Goal: Task Accomplishment & Management: Use online tool/utility

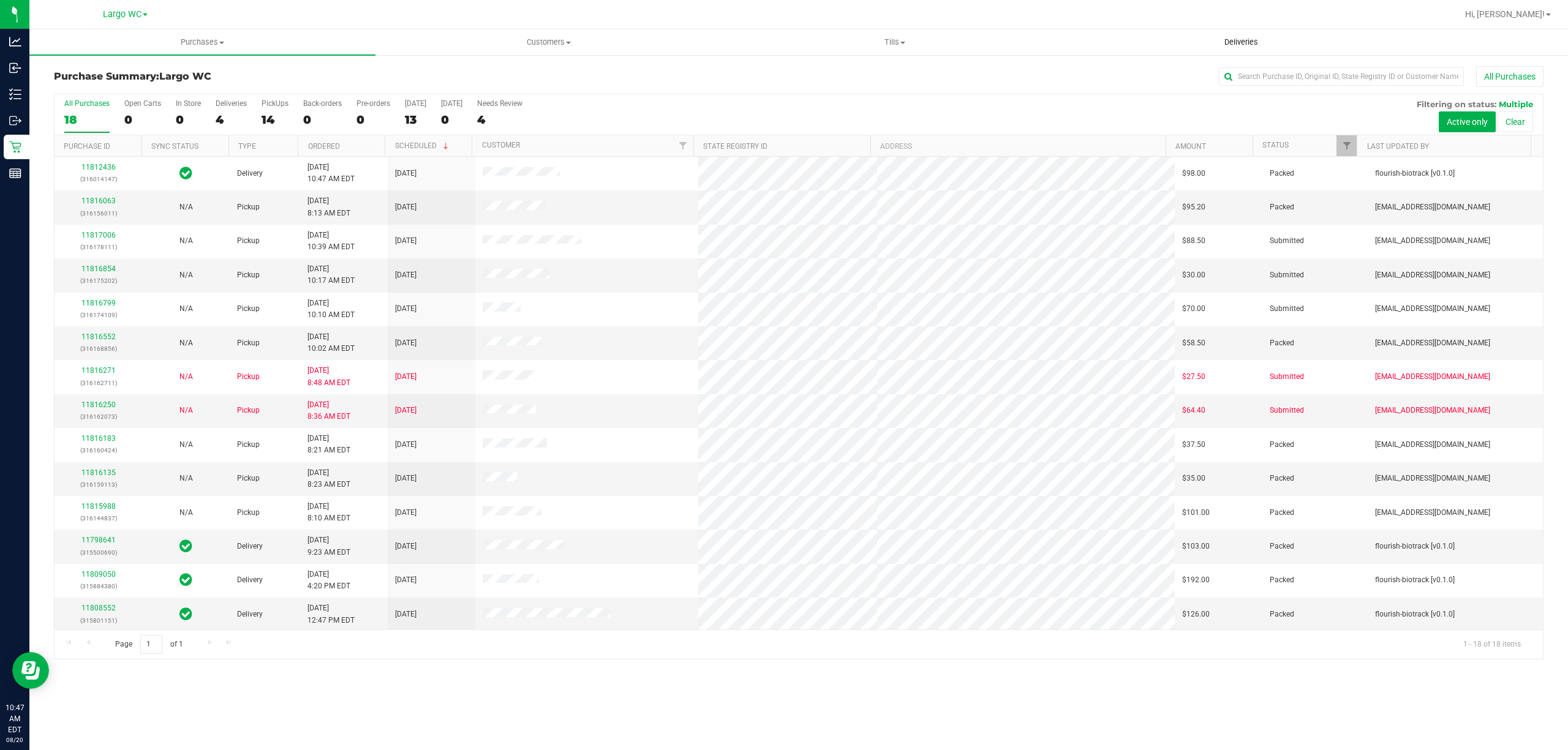
click at [1231, 37] on span "Deliveries" at bounding box center [1241, 42] width 66 height 11
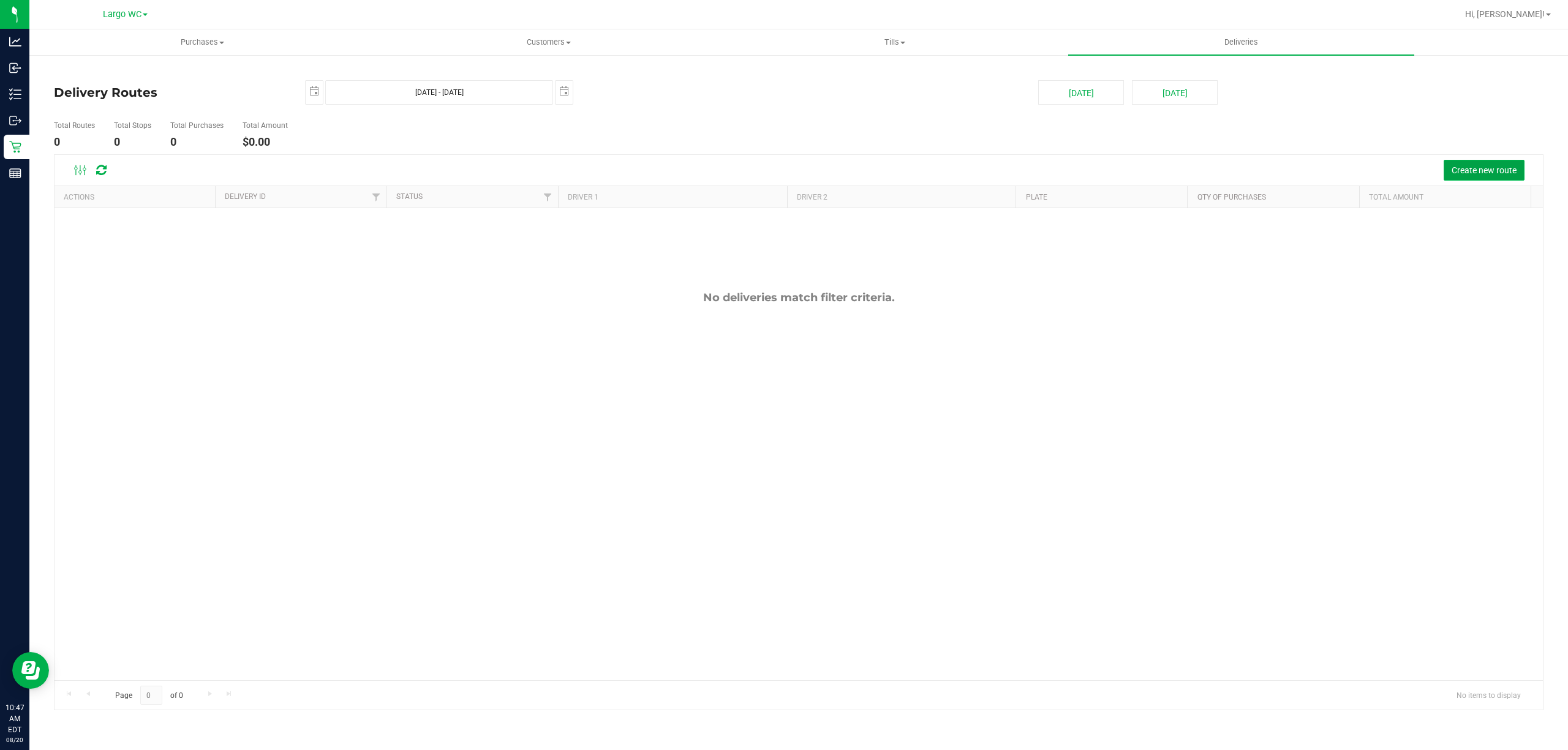
click at [1462, 174] on span "Create new route" at bounding box center [1484, 170] width 65 height 9
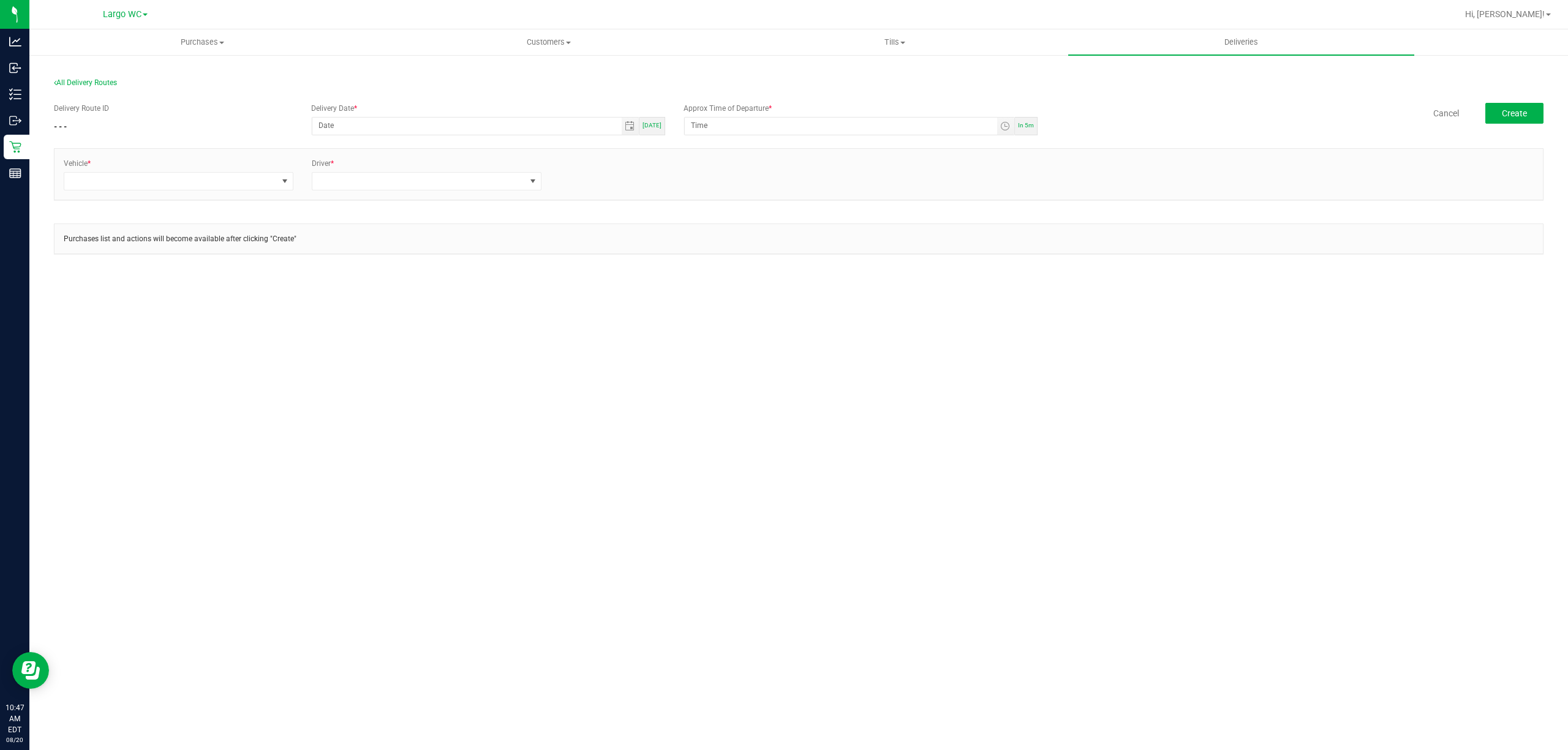
click at [656, 125] on span "[DATE]" at bounding box center [652, 125] width 19 height 7
type input "[DATE]"
click at [1022, 125] on span "In 5m" at bounding box center [1025, 125] width 16 height 7
click at [1002, 127] on span "Toggle time list" at bounding box center [1005, 126] width 9 height 9
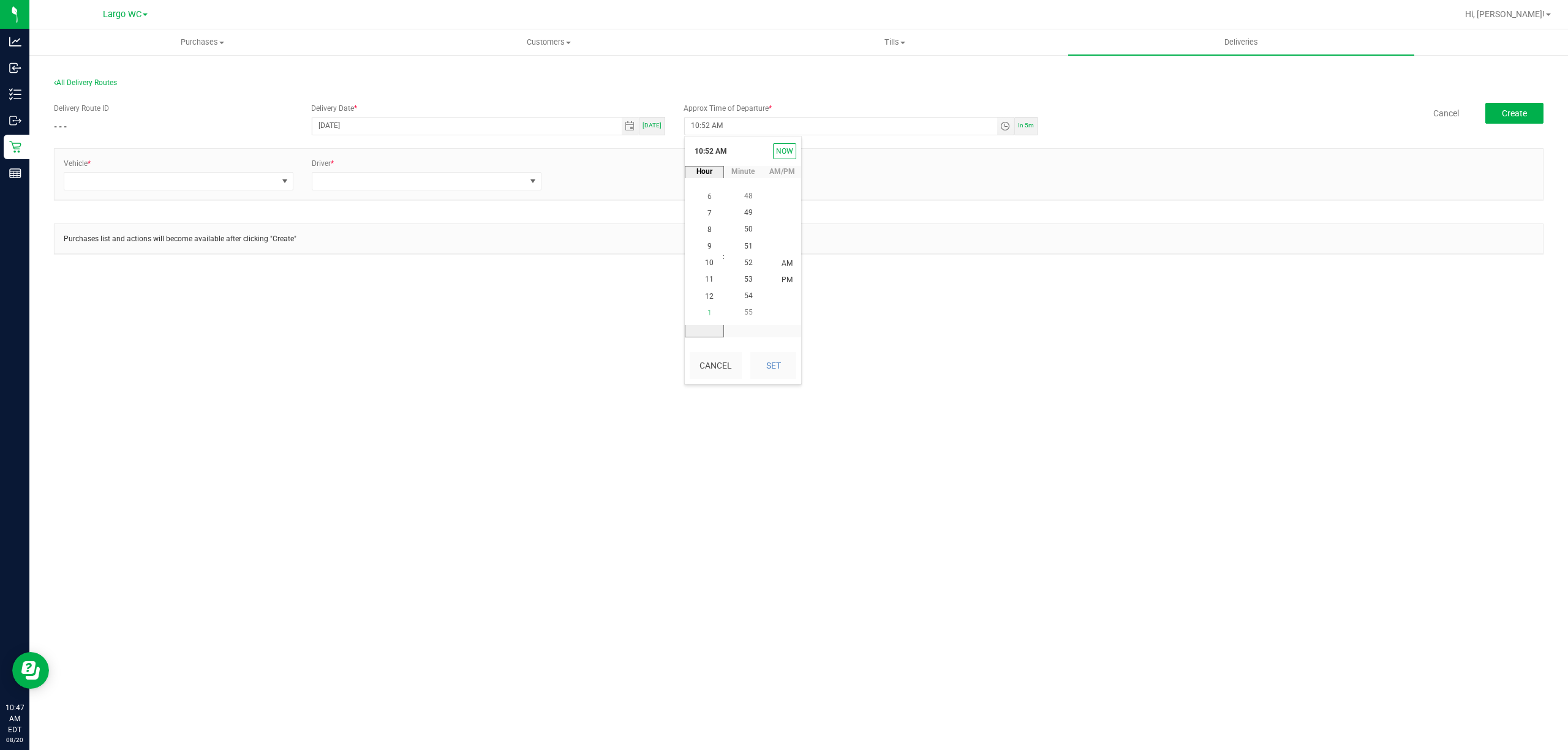
click at [707, 317] on span "1" at bounding box center [709, 313] width 4 height 9
click at [745, 264] on span "00" at bounding box center [748, 263] width 9 height 9
click at [781, 262] on span "PM" at bounding box center [787, 264] width 11 height 9
click at [770, 363] on button "Set" at bounding box center [773, 366] width 46 height 27
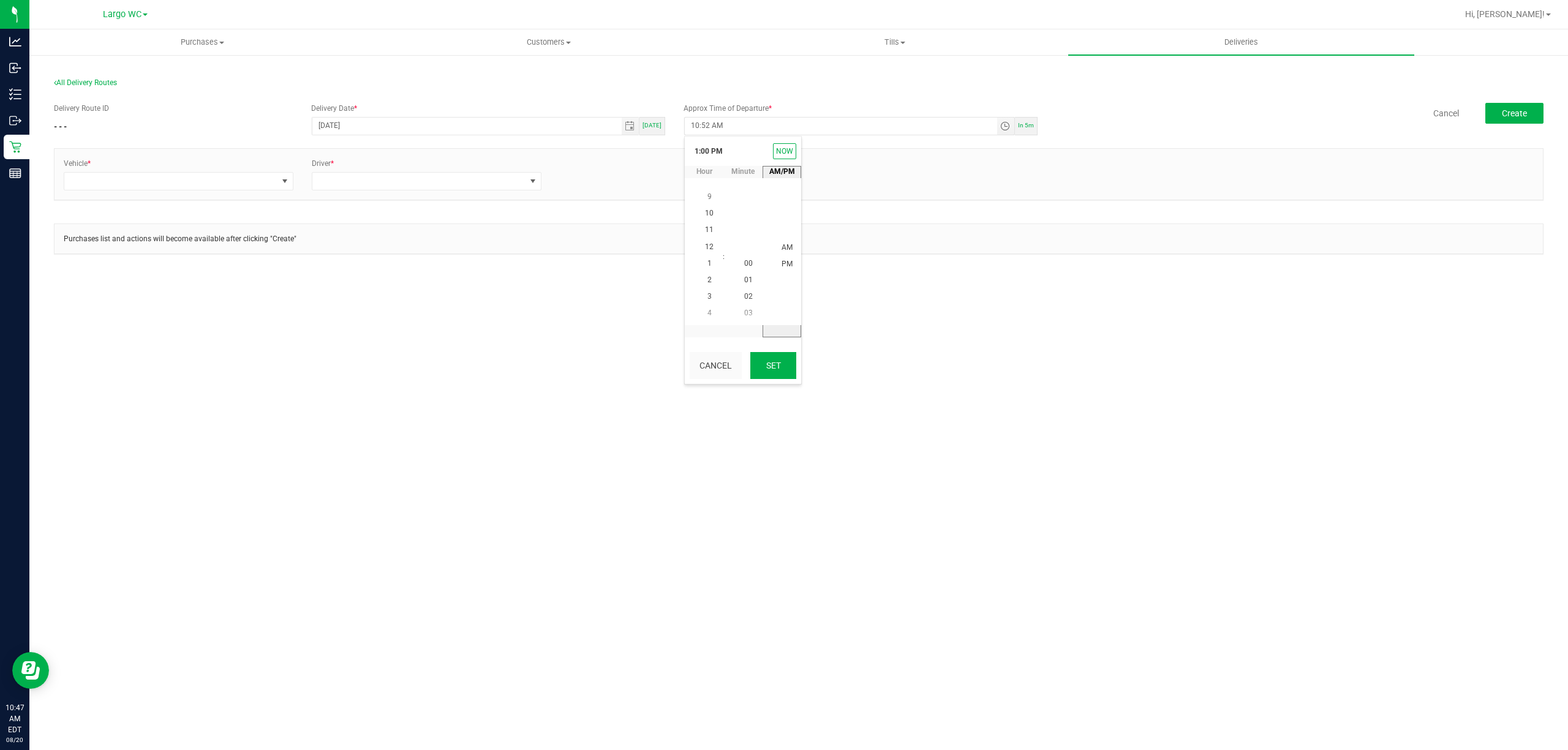
type input "1:00 PM"
click at [255, 184] on span at bounding box center [171, 181] width 213 height 17
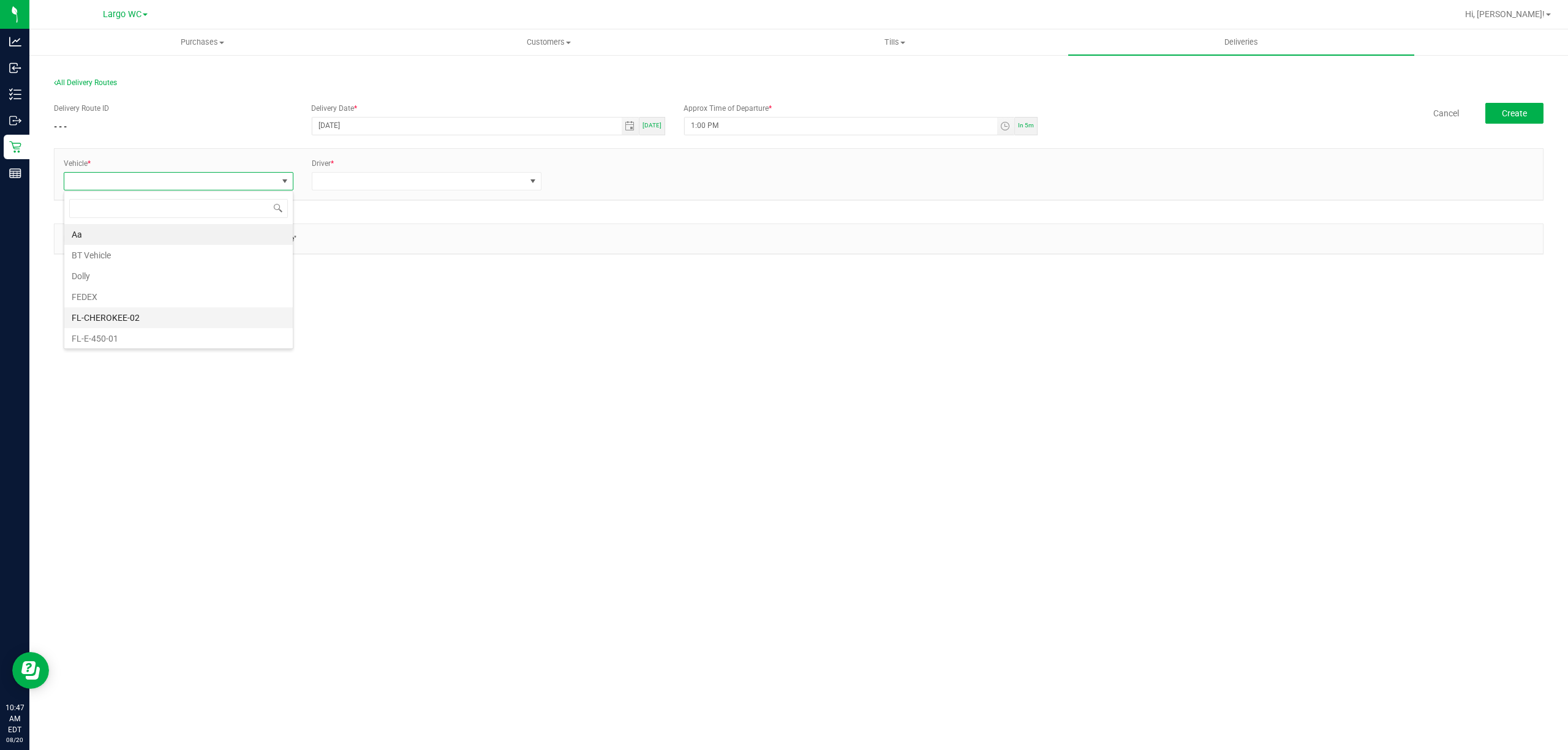
click at [177, 316] on li "FL-CHEROKEE-02" at bounding box center [178, 317] width 229 height 21
click at [424, 176] on span at bounding box center [419, 181] width 213 height 17
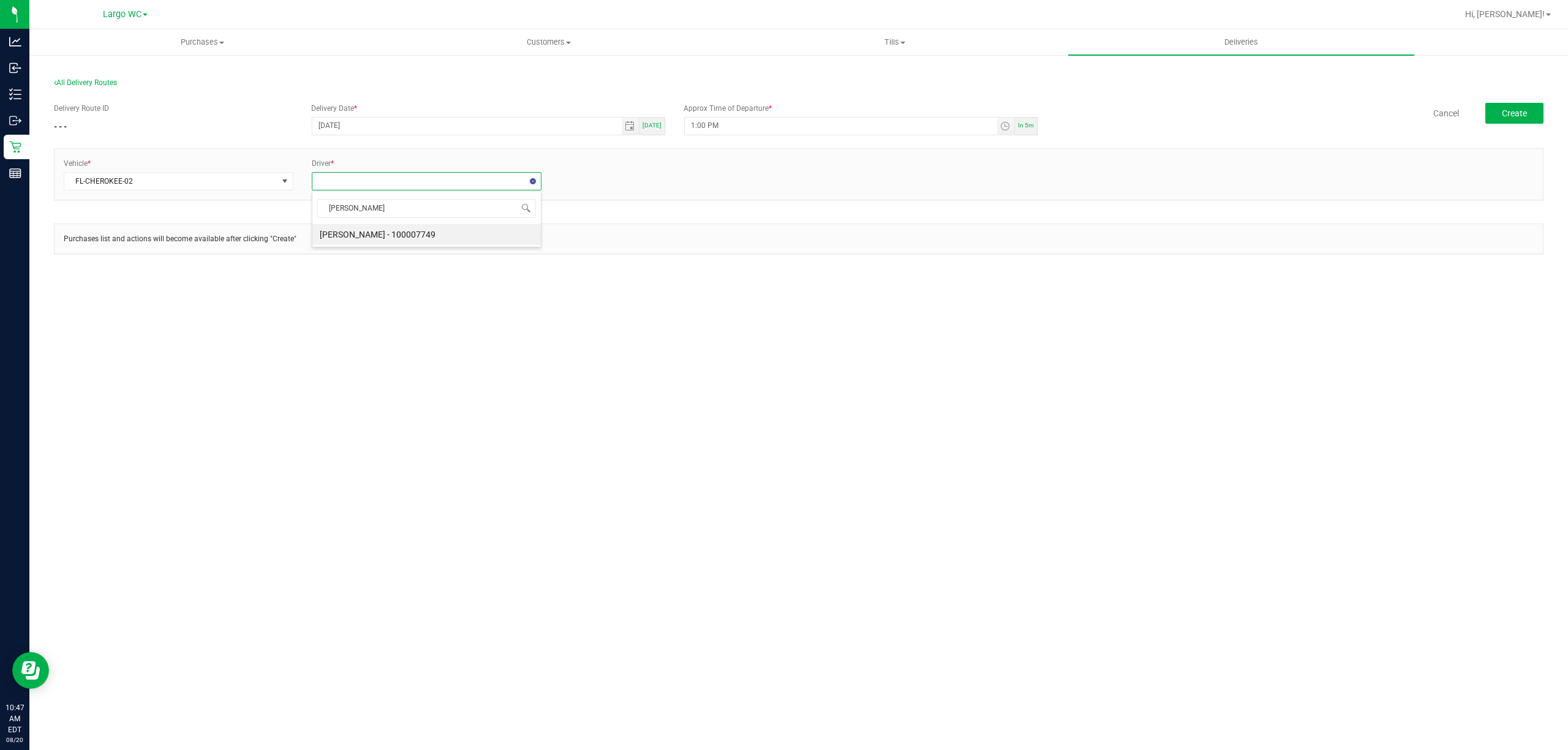
type input "[PERSON_NAME]"
click at [574, 180] on link "+ Add Driver" at bounding box center [580, 178] width 41 height 9
click at [696, 182] on span at bounding box center [667, 181] width 213 height 17
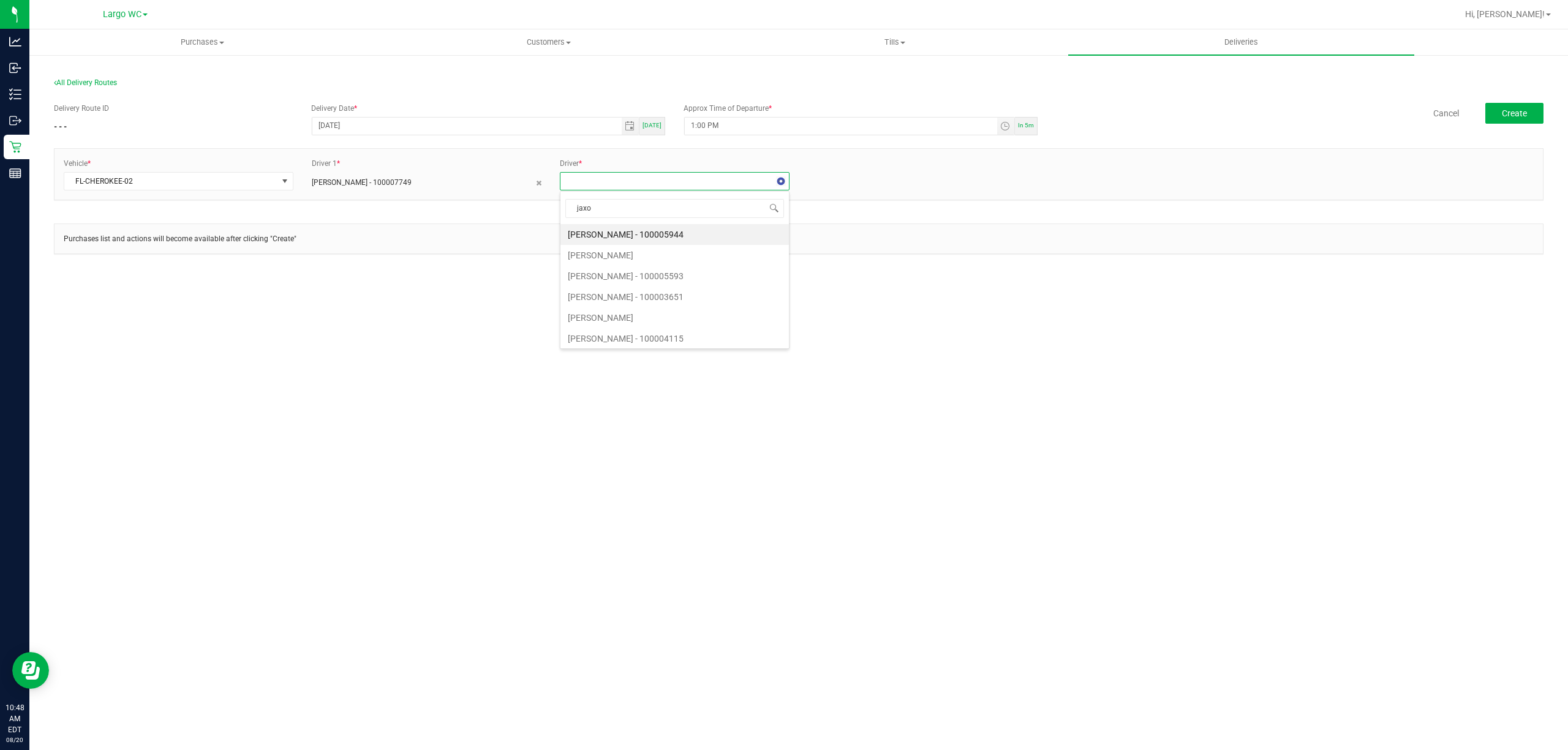
type input "jaxon"
click at [699, 237] on li "[PERSON_NAME] - 100006179" at bounding box center [674, 235] width 229 height 21
click at [1536, 115] on button "Create" at bounding box center [1514, 113] width 58 height 21
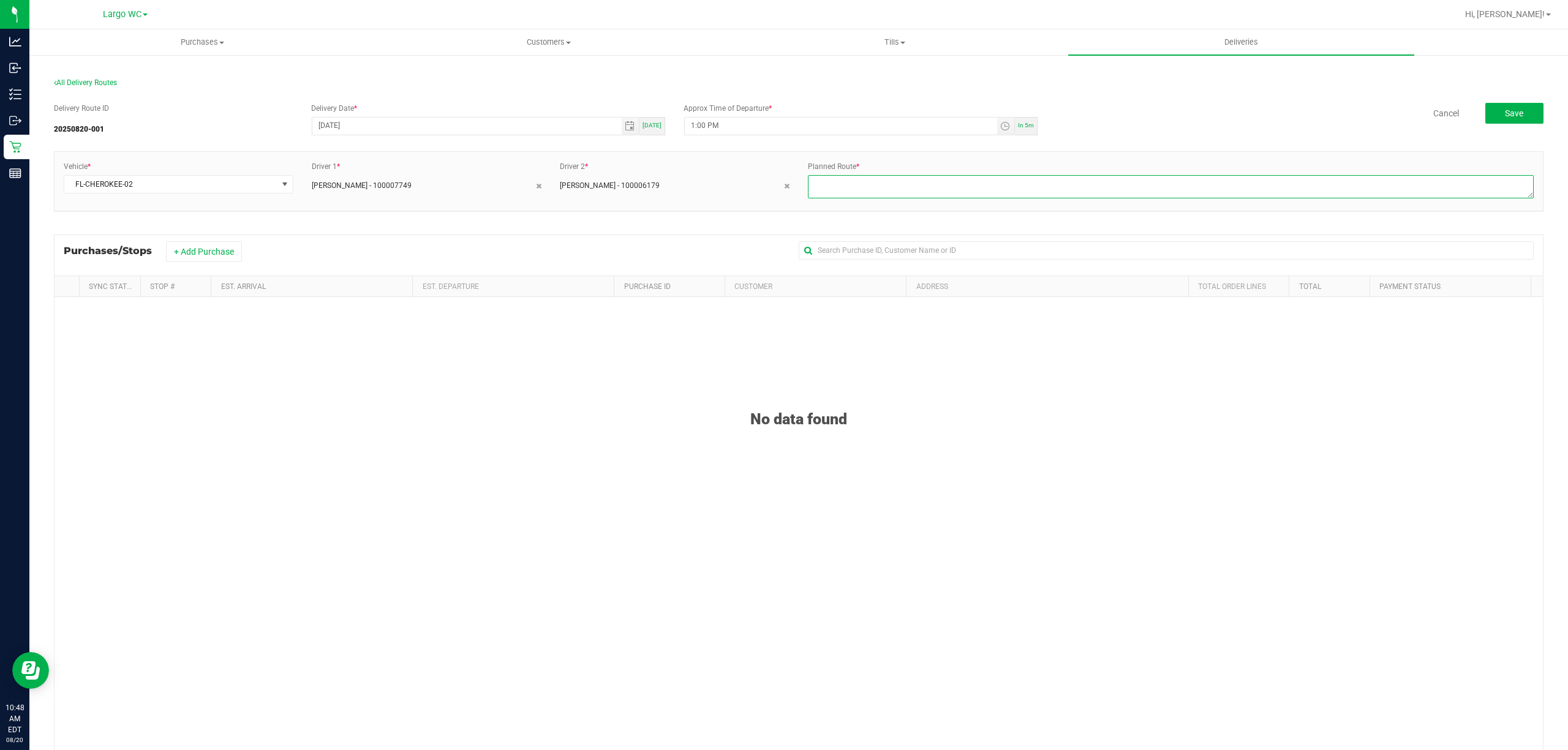
click at [952, 193] on textarea at bounding box center [1171, 186] width 726 height 23
type textarea "Largo [DATE] Route"
click at [225, 258] on button "+ Add Purchase" at bounding box center [204, 252] width 76 height 21
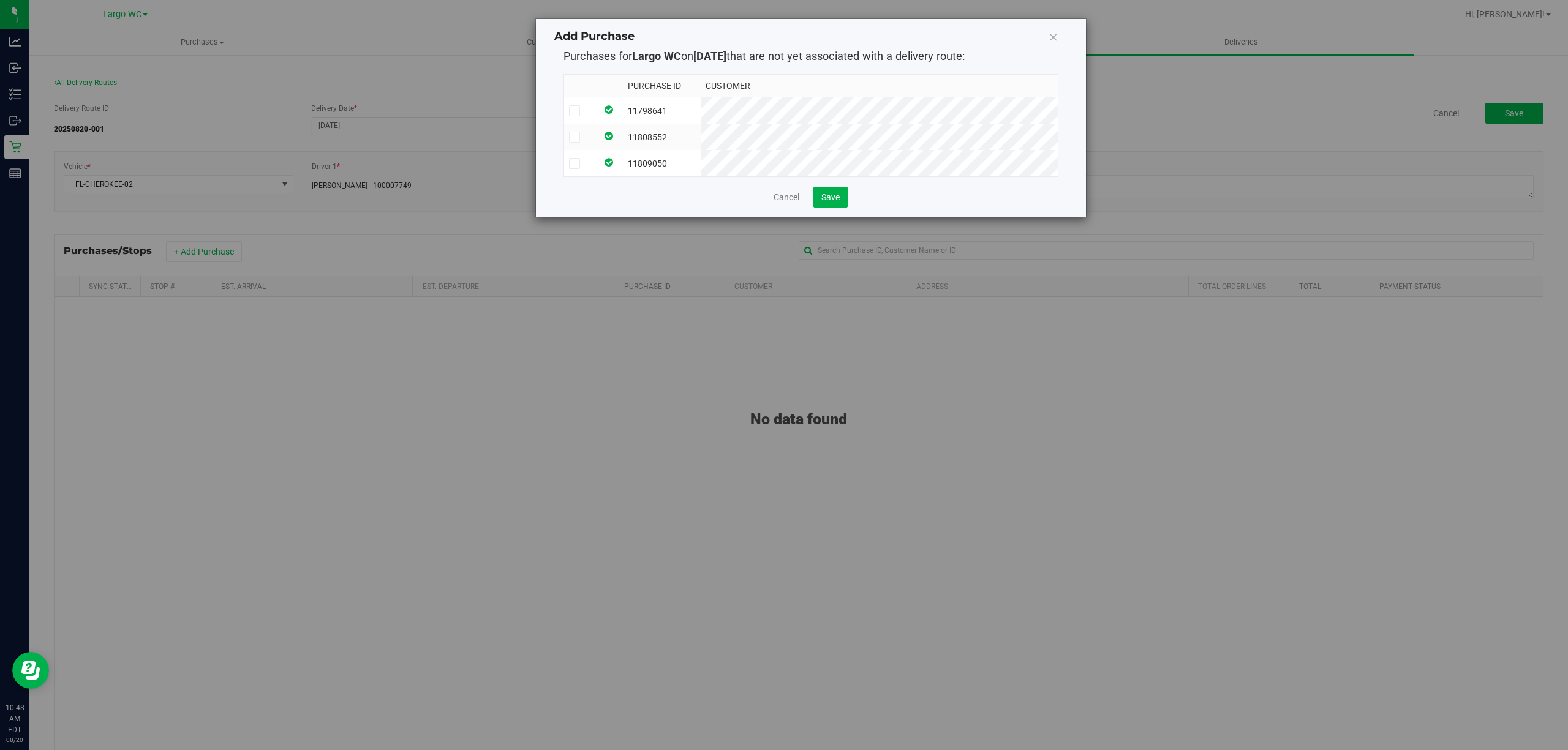
click at [576, 111] on icon at bounding box center [574, 111] width 8 height 0
click at [0, 0] on input "checkbox" at bounding box center [0, 0] width 0 height 0
click at [579, 137] on icon at bounding box center [574, 137] width 8 height 0
click at [0, 0] on input "checkbox" at bounding box center [0, 0] width 0 height 0
click at [579, 163] on icon at bounding box center [574, 163] width 8 height 0
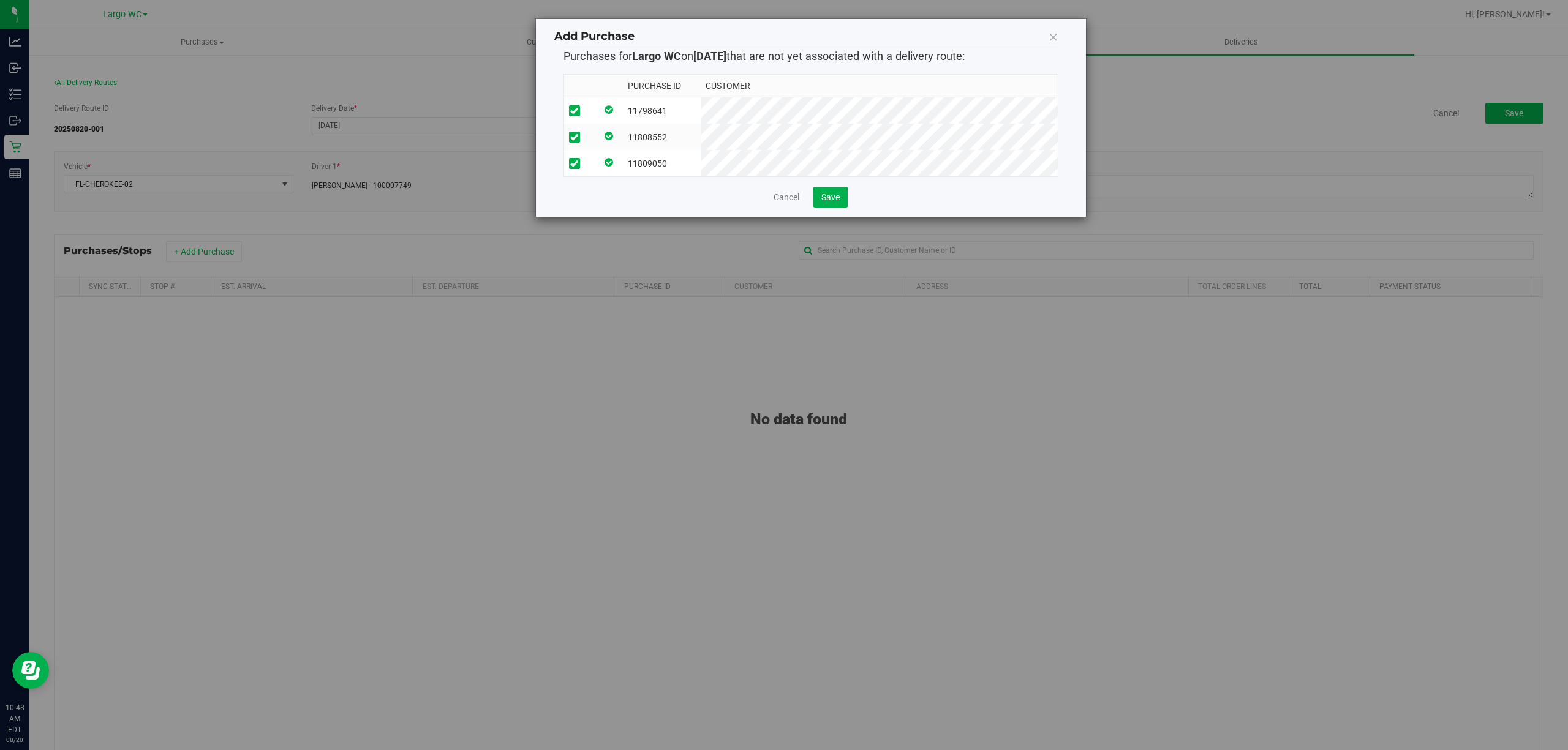
click at [0, 0] on input "checkbox" at bounding box center [0, 0] width 0 height 0
click at [843, 208] on button "Save" at bounding box center [830, 197] width 35 height 21
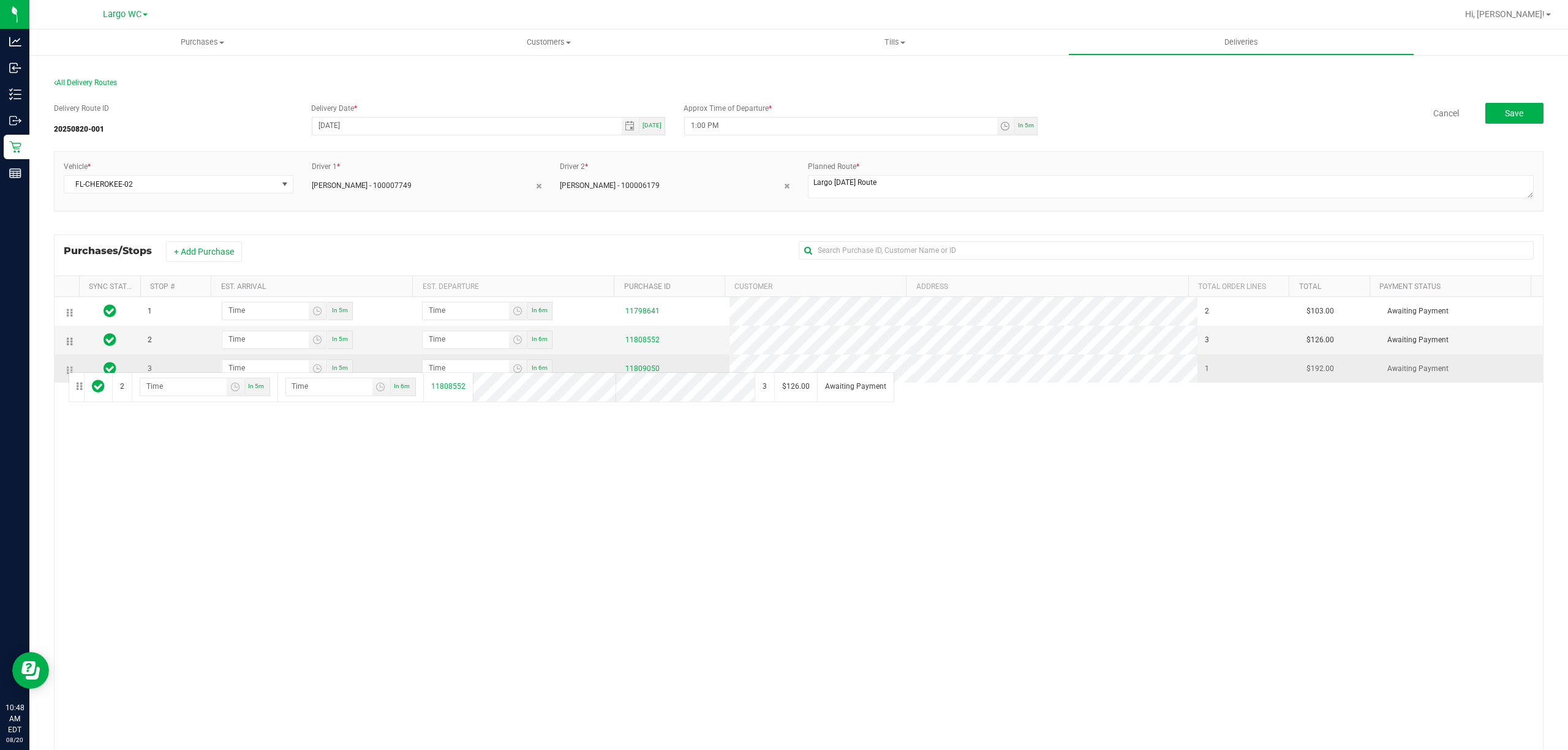
drag, startPoint x: 66, startPoint y: 341, endPoint x: 66, endPoint y: 371, distance: 30.0
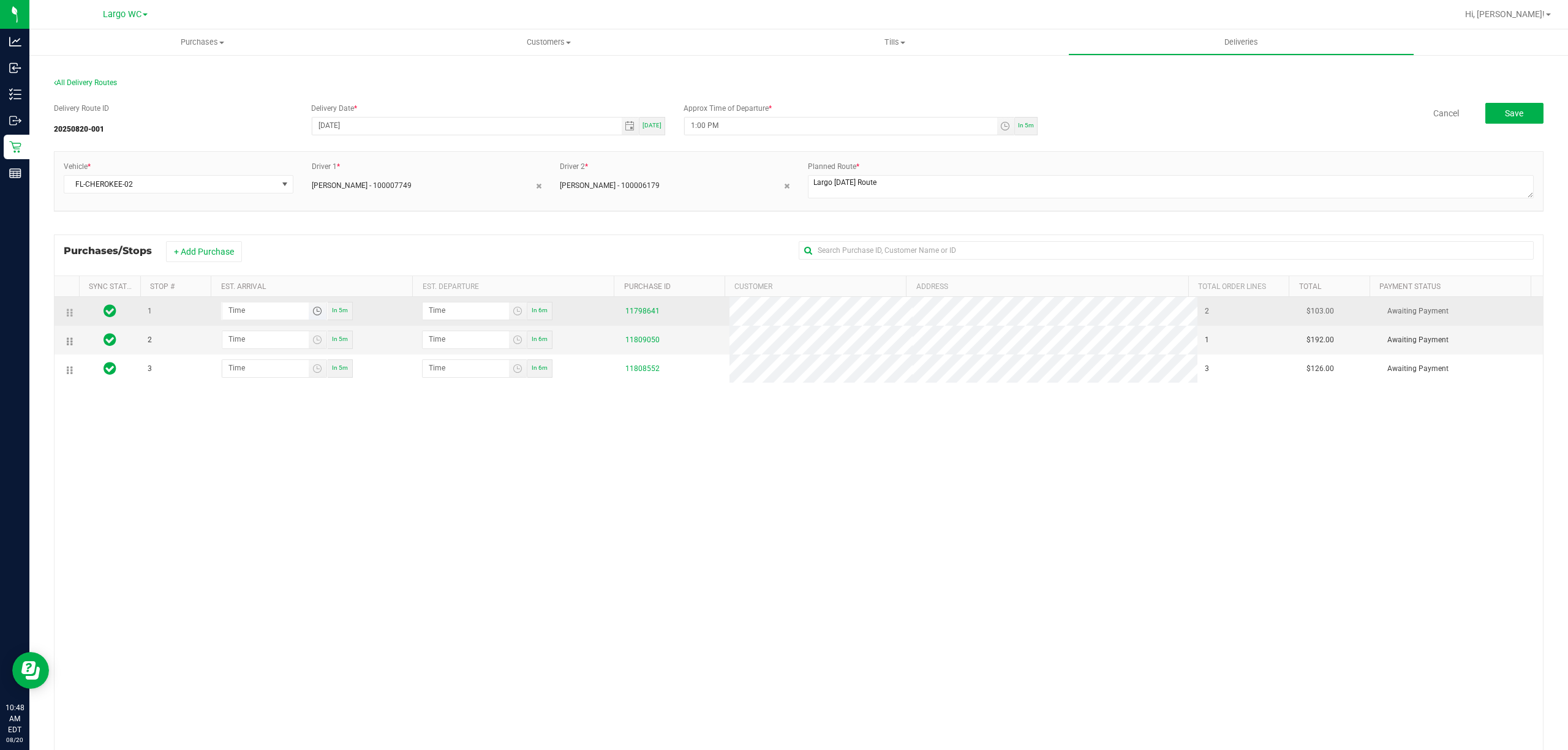
click at [313, 311] on span "Toggle time list" at bounding box center [317, 311] width 9 height 9
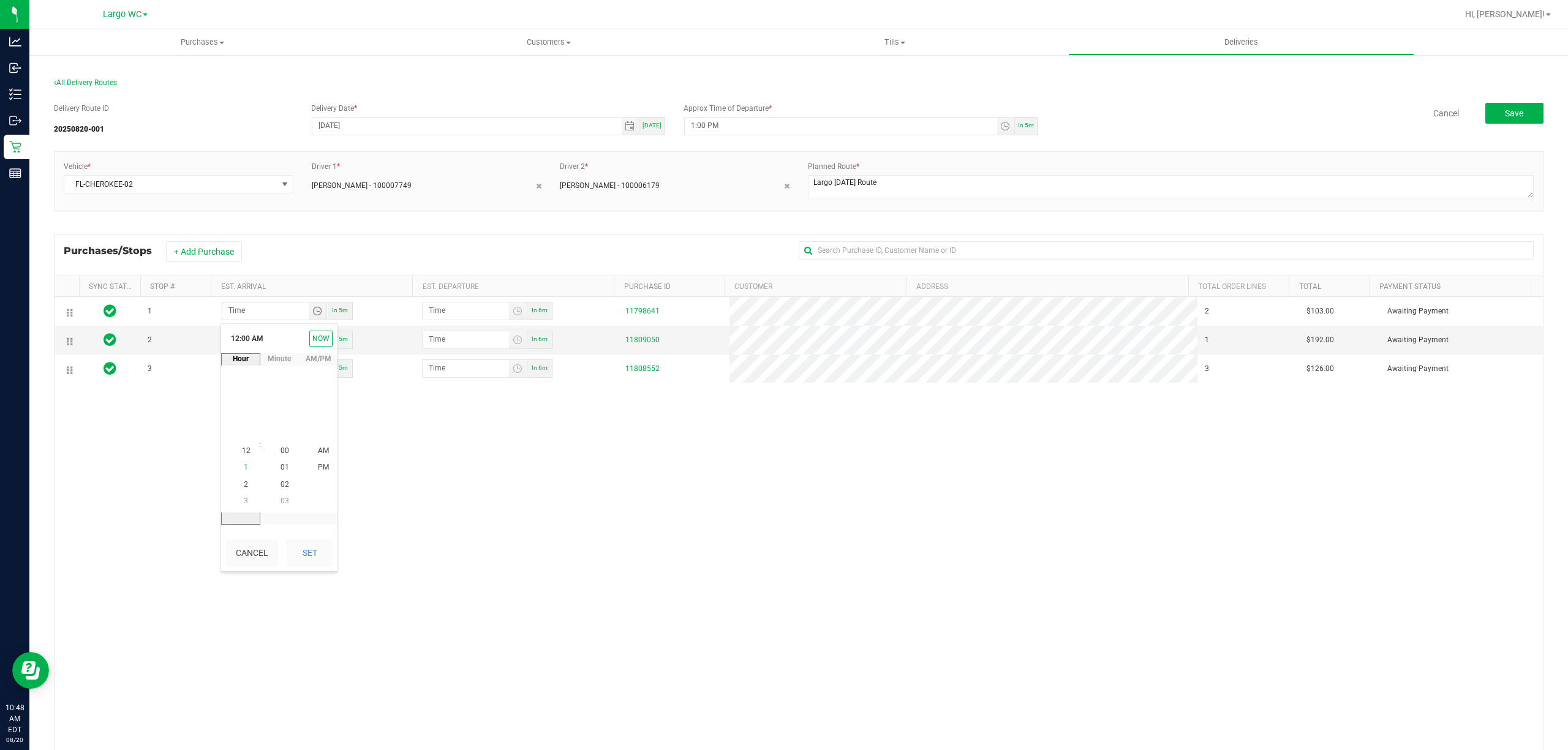
click at [243, 469] on span "1" at bounding box center [246, 468] width 4 height 9
click at [281, 452] on span "45" at bounding box center [285, 451] width 9 height 9
click at [310, 466] on li "PM" at bounding box center [323, 468] width 29 height 16
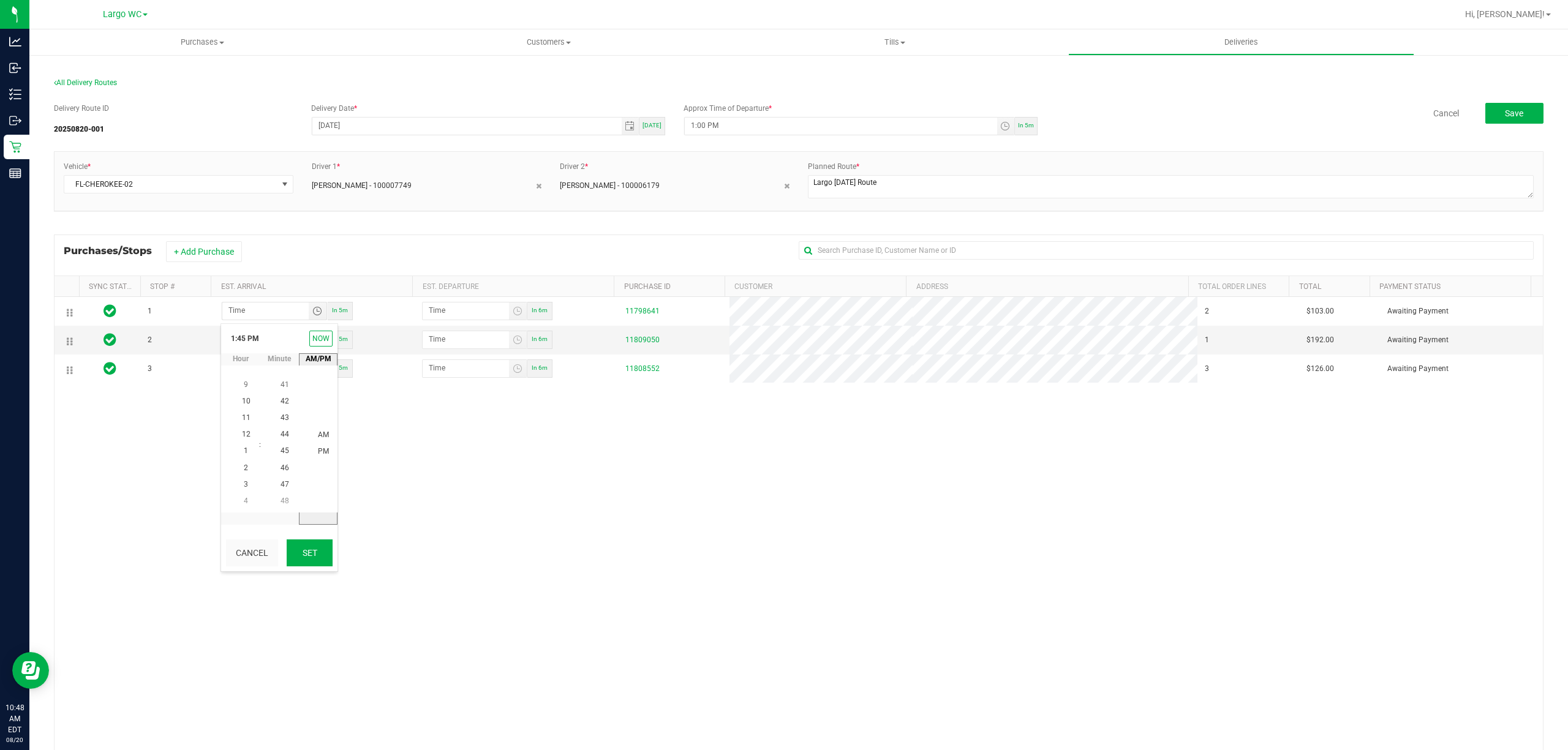
click at [305, 547] on button "Set" at bounding box center [310, 553] width 46 height 27
type input "1:45 PM"
type input "1:46 PM"
click at [317, 344] on span "Toggle time list" at bounding box center [317, 340] width 9 height 9
click at [243, 513] on span "2" at bounding box center [246, 513] width 4 height 9
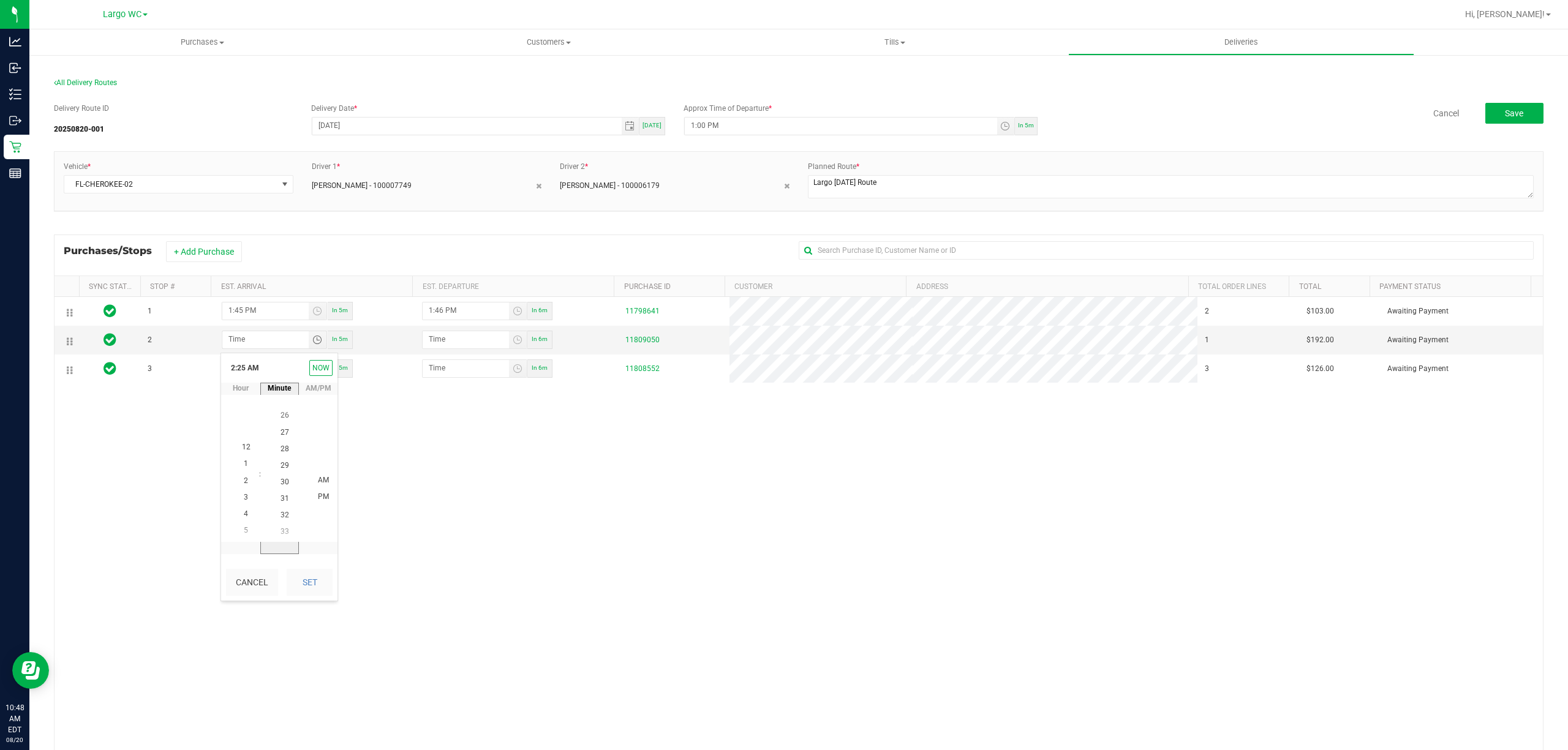
scroll to position [498, 0]
click at [281, 477] on span "30" at bounding box center [285, 481] width 9 height 9
click at [309, 495] on li "PM" at bounding box center [323, 498] width 29 height 16
click at [319, 579] on button "Set" at bounding box center [310, 583] width 46 height 27
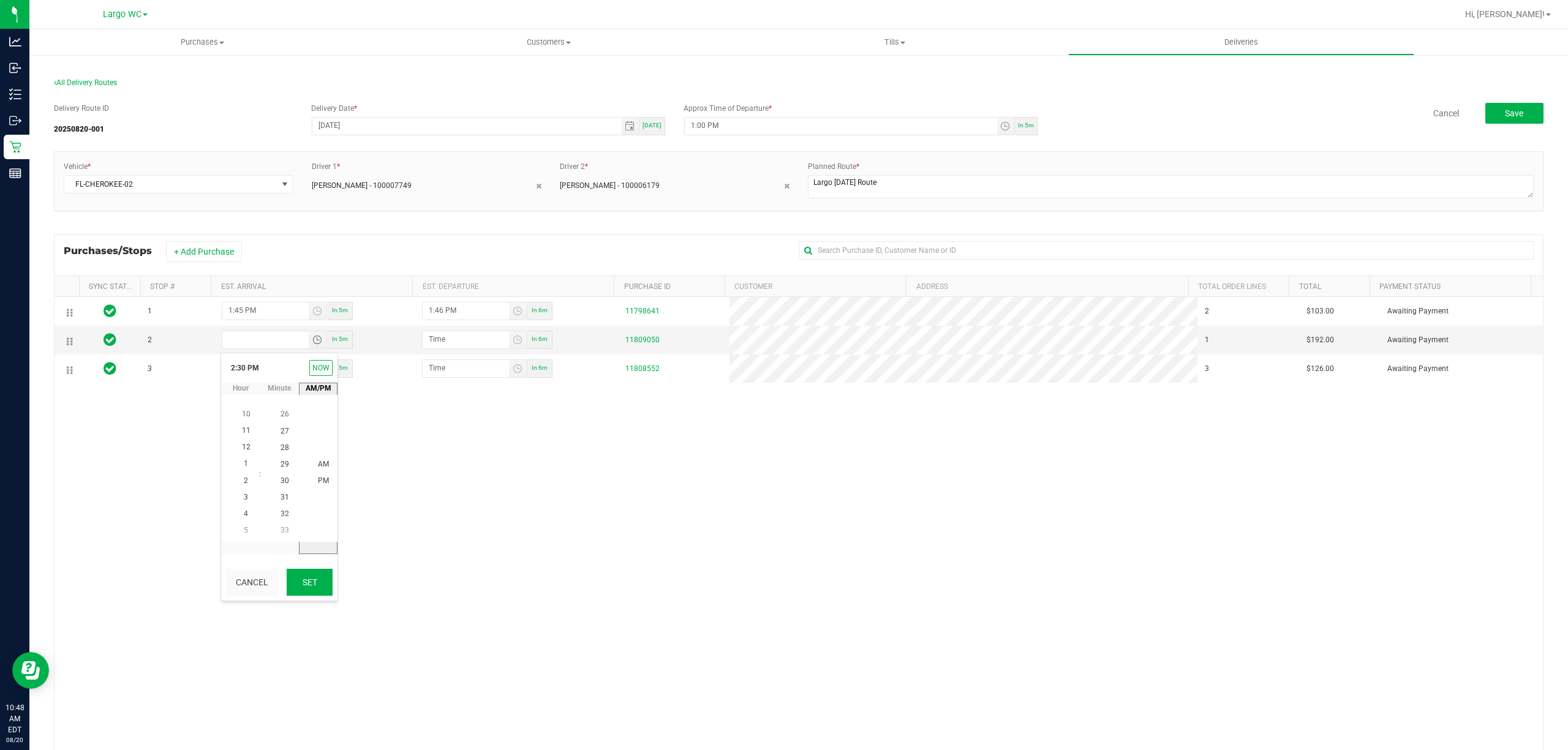
type input "2:30 PM"
type input "2:31 PM"
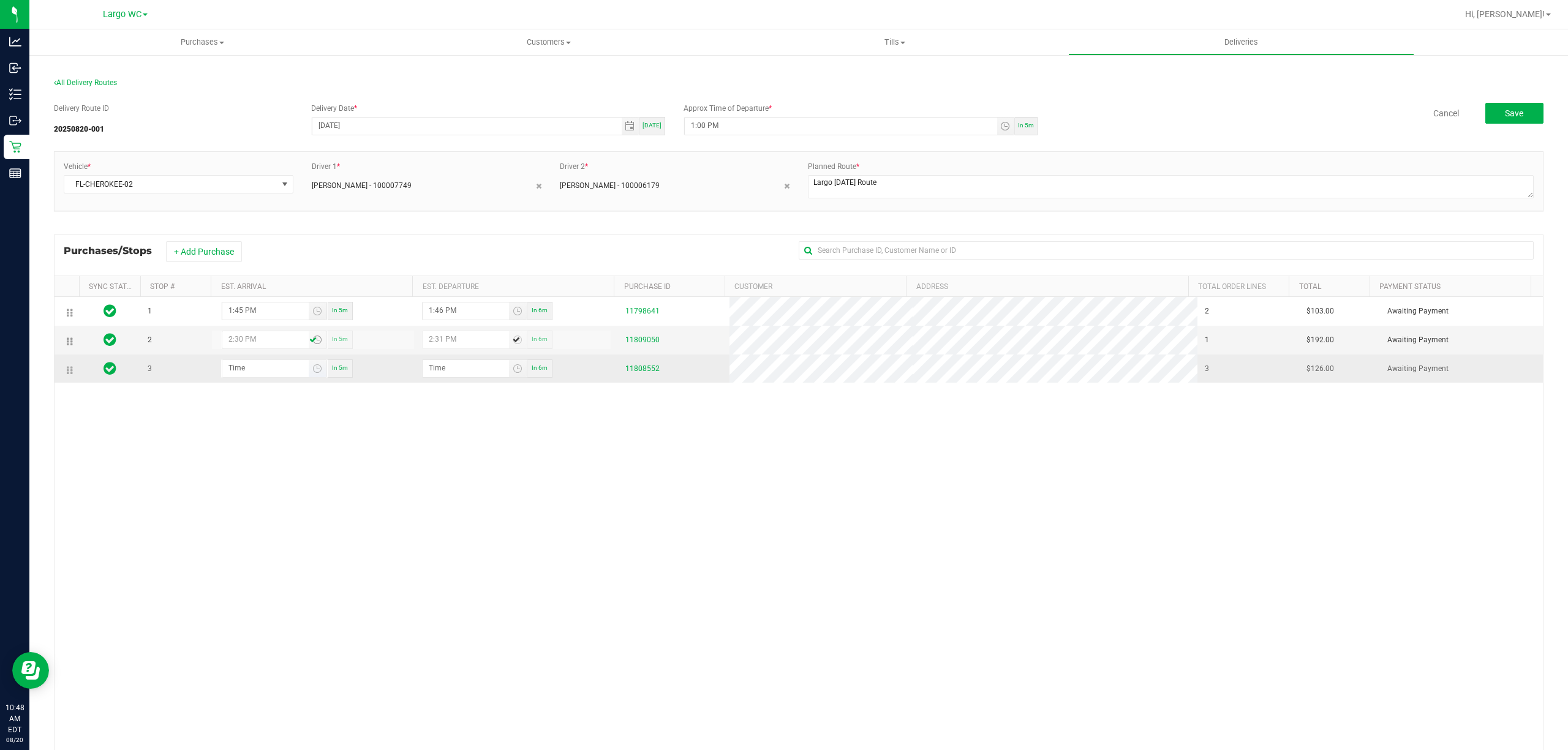
click at [316, 377] on span "Toggle time list" at bounding box center [317, 368] width 18 height 17
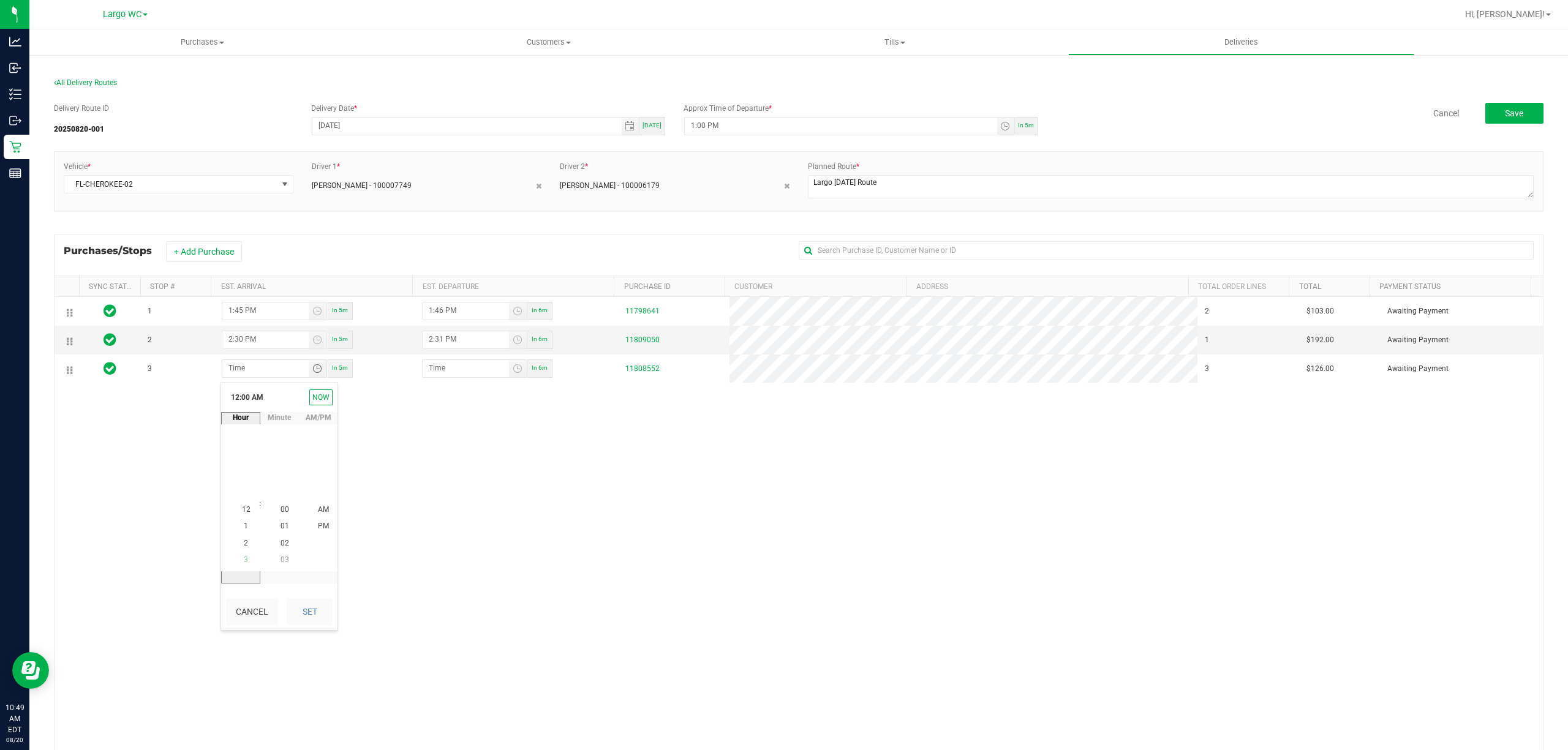
click at [243, 557] on li "3" at bounding box center [246, 560] width 29 height 16
click at [281, 511] on span "15" at bounding box center [285, 509] width 9 height 9
click at [319, 529] on span "PM" at bounding box center [324, 526] width 11 height 9
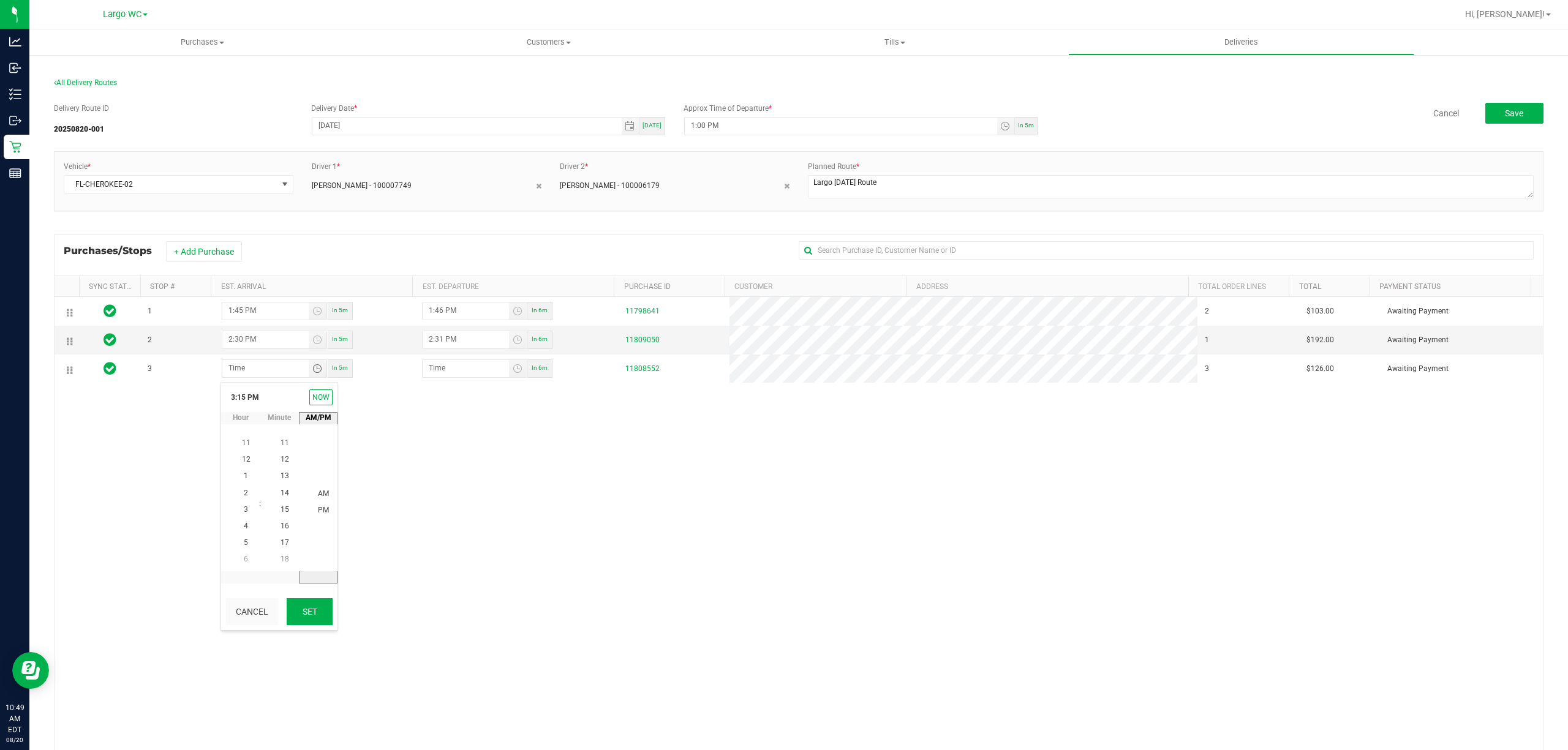
click at [312, 608] on button "Set" at bounding box center [310, 612] width 46 height 27
type input "3:15 PM"
type input "3:16 PM"
click at [1505, 120] on button "Save" at bounding box center [1514, 113] width 58 height 21
